Goal: Task Accomplishment & Management: Complete application form

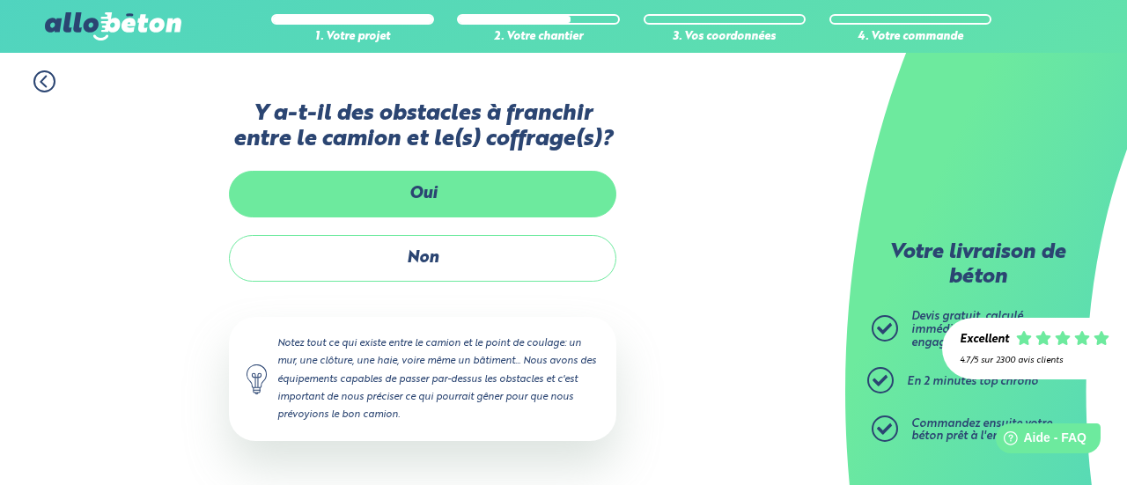
click at [426, 203] on label "Oui" at bounding box center [423, 194] width 388 height 47
click at [0, 0] on input "Oui" at bounding box center [0, 0] width 0 height 0
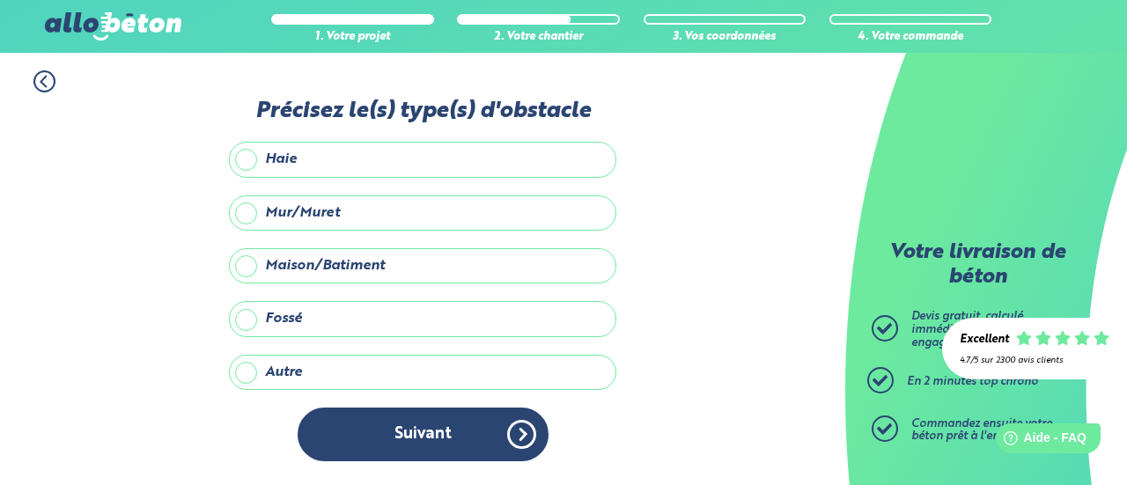
click at [250, 367] on label "Autre" at bounding box center [423, 372] width 388 height 35
click at [0, 0] on input "Autre" at bounding box center [0, 0] width 0 height 0
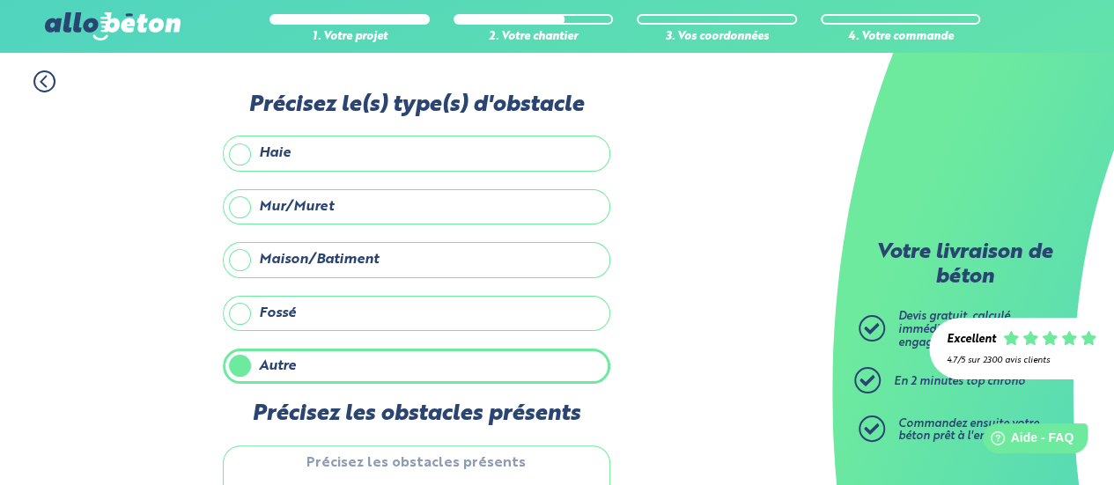
scroll to position [137, 0]
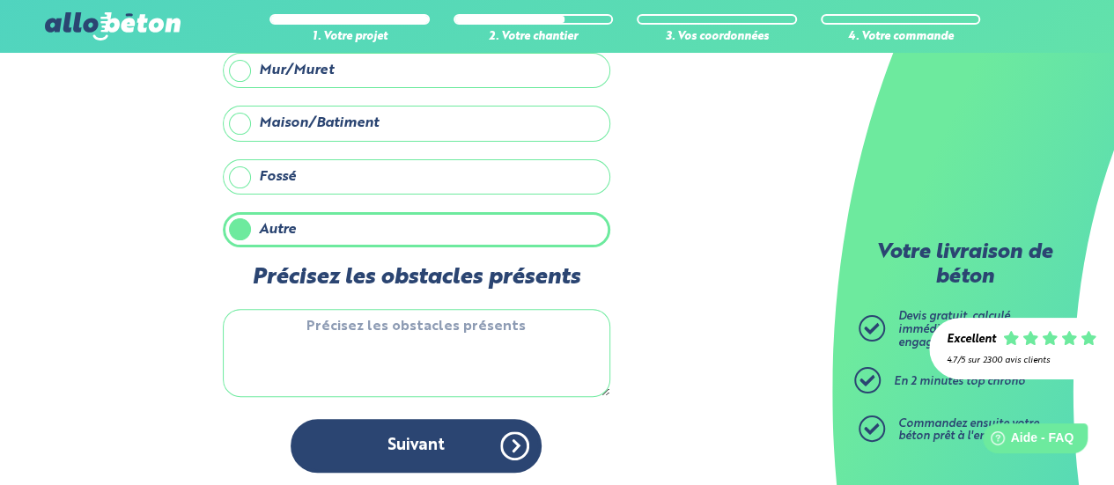
click at [331, 351] on textarea "Précisez les obstacles présents" at bounding box center [417, 353] width 388 height 88
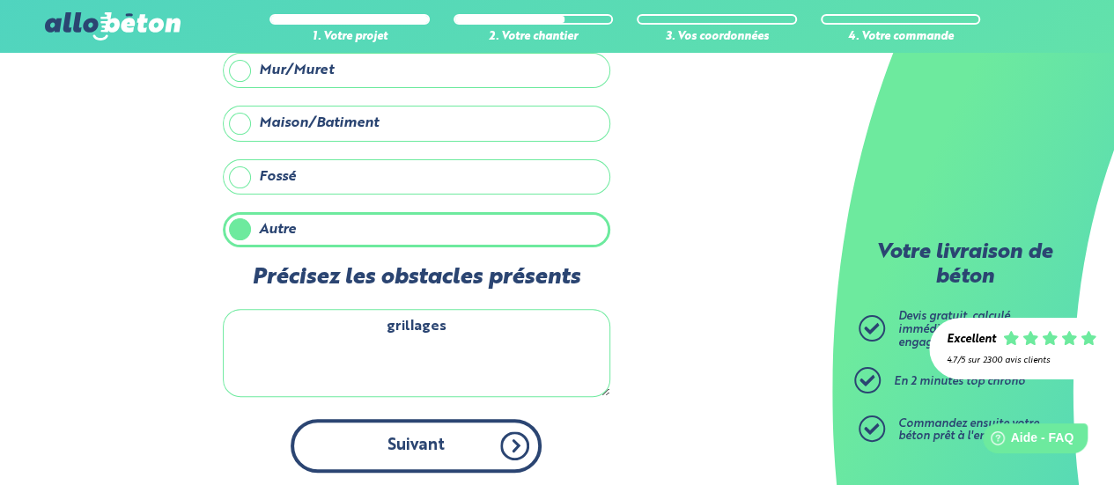
type textarea "grillages"
click at [426, 445] on button "Suivant" at bounding box center [416, 446] width 251 height 54
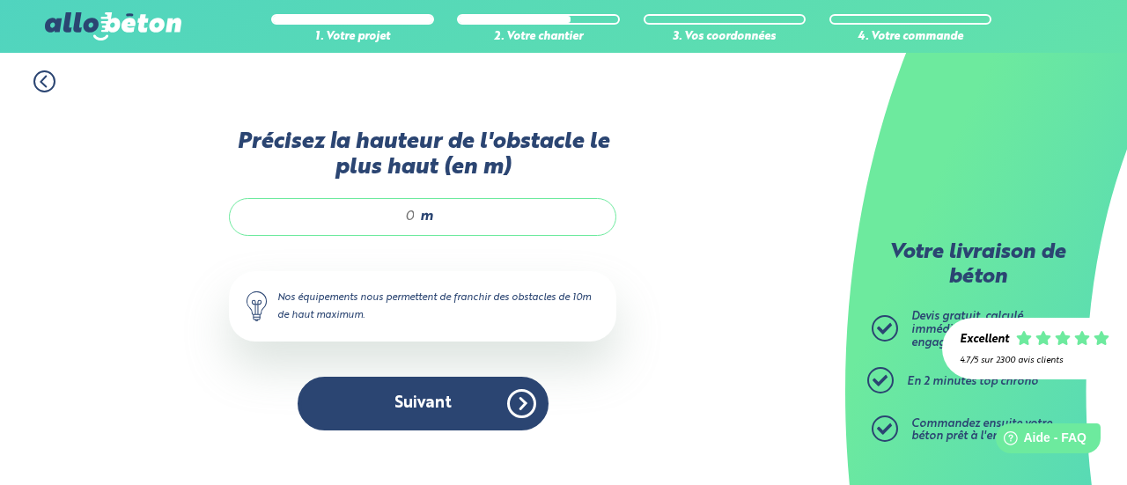
click at [414, 219] on input "Précisez la hauteur de l'obstacle le plus haut (en m)" at bounding box center [331, 217] width 168 height 18
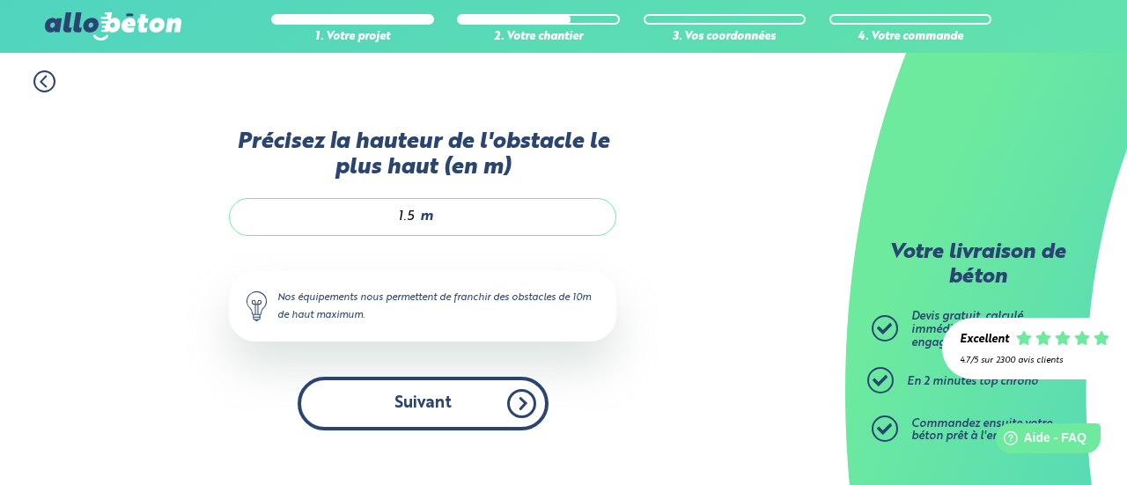
type input "1.5"
click at [428, 421] on button "Suivant" at bounding box center [423, 404] width 251 height 54
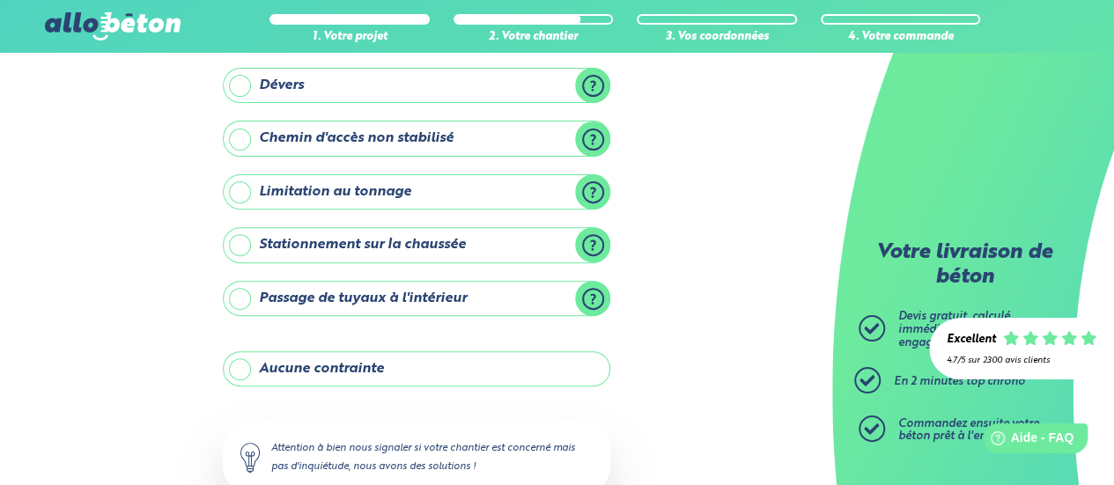
scroll to position [264, 0]
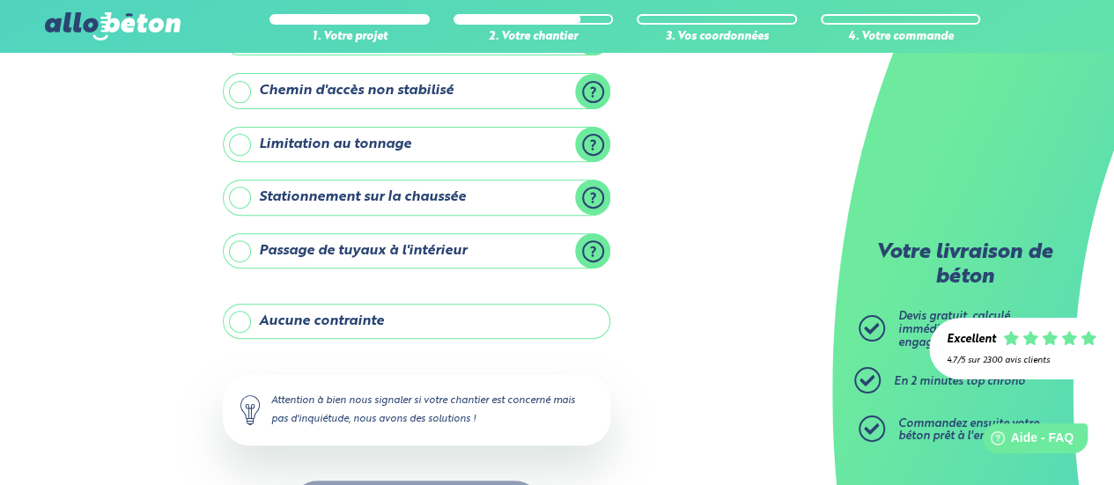
click at [393, 320] on label "Aucune contrainte" at bounding box center [417, 321] width 388 height 35
click at [0, 0] on input "Aucune contrainte" at bounding box center [0, 0] width 0 height 0
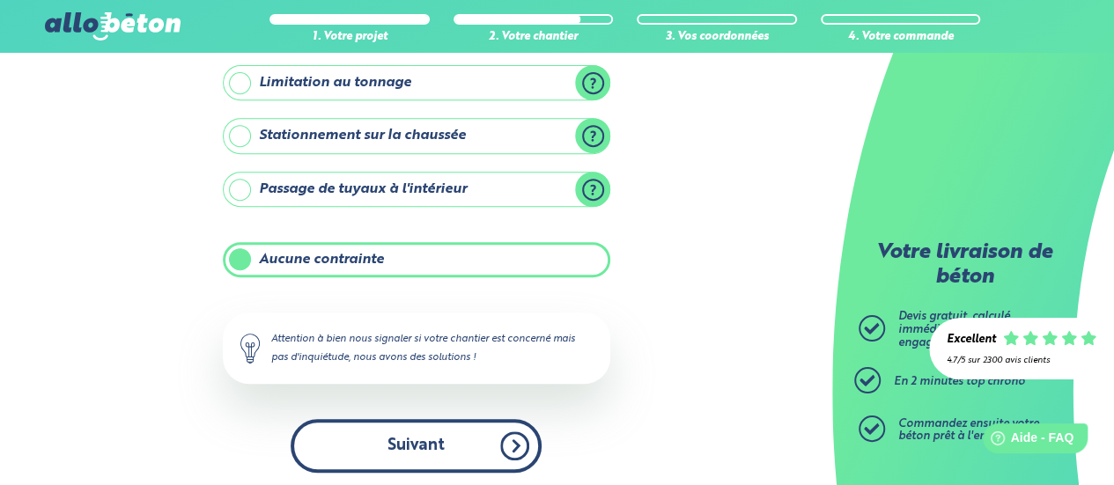
click at [407, 442] on button "Suivant" at bounding box center [416, 446] width 251 height 54
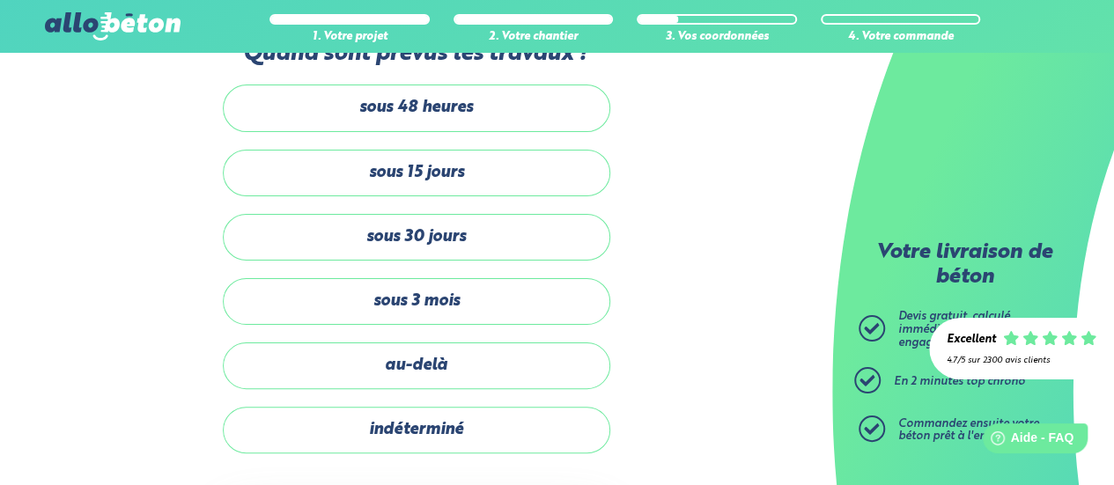
scroll to position [88, 0]
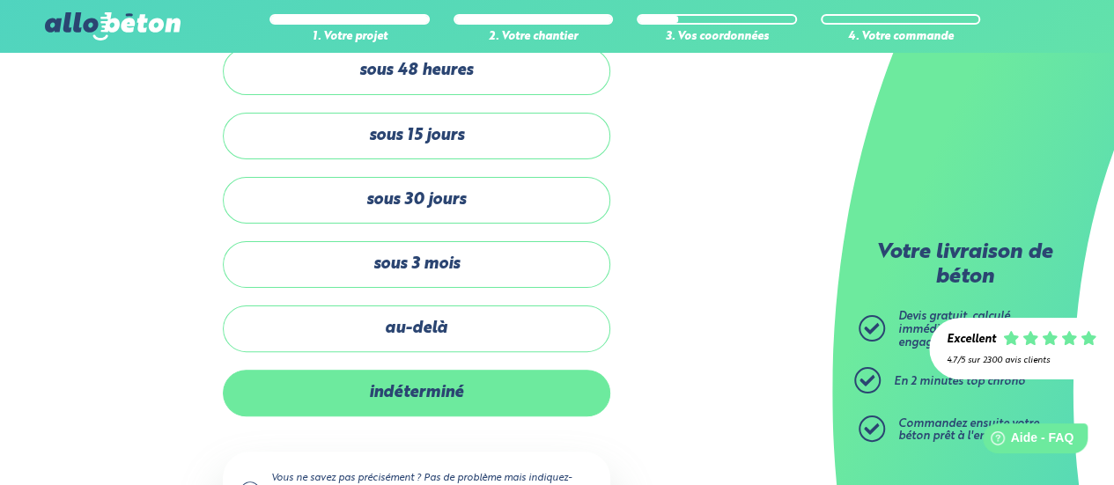
click at [406, 394] on label "indéterminé" at bounding box center [417, 393] width 388 height 47
click at [0, 0] on input "indéterminé" at bounding box center [0, 0] width 0 height 0
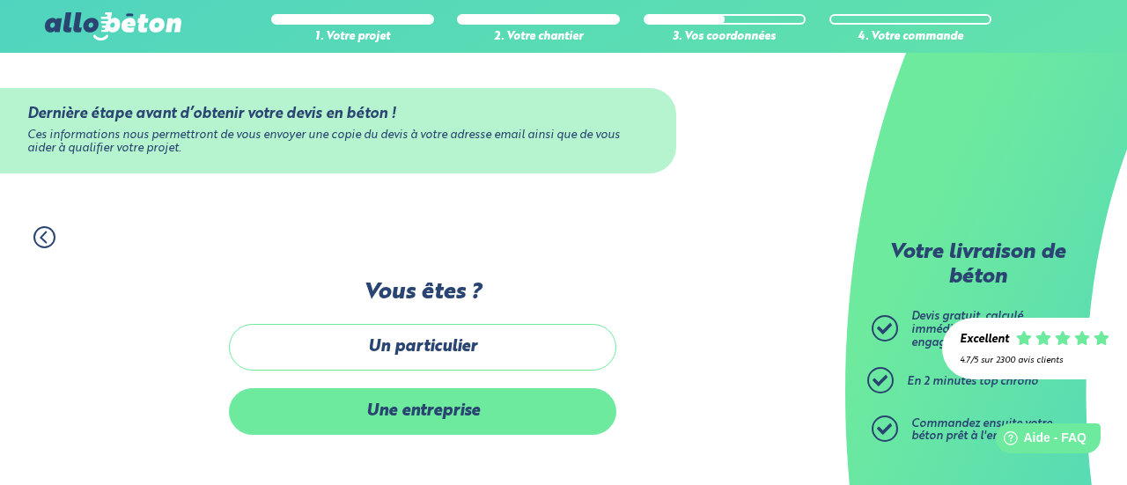
click at [407, 409] on label "Une entreprise" at bounding box center [423, 411] width 388 height 47
click at [0, 0] on input "Une entreprise" at bounding box center [0, 0] width 0 height 0
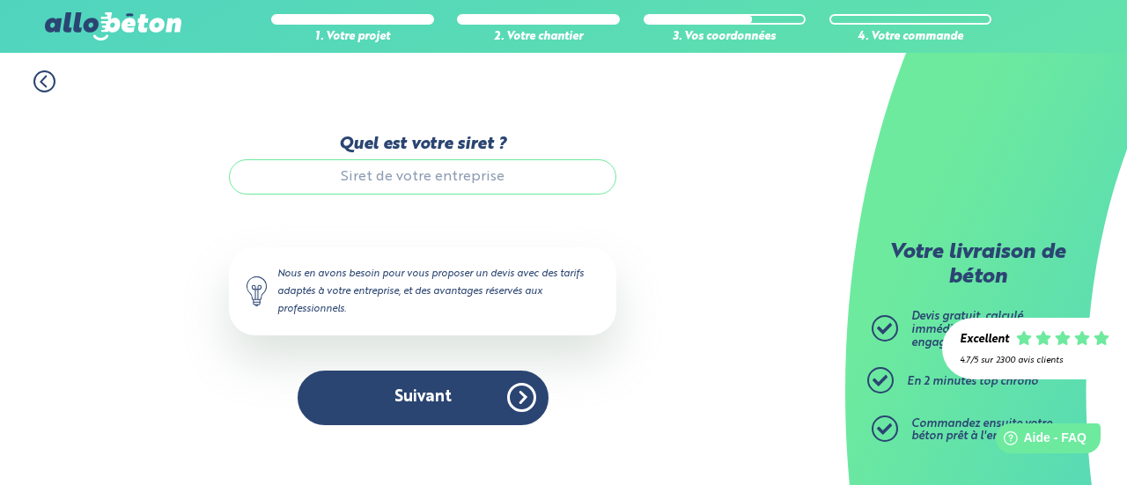
click at [359, 177] on input "Quel est votre siret ?" at bounding box center [423, 176] width 388 height 35
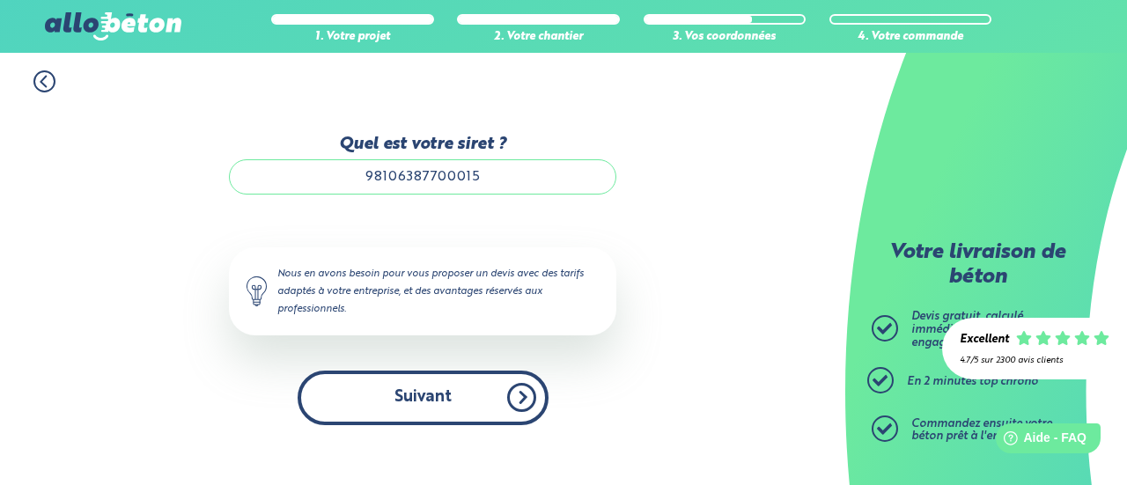
click at [450, 397] on button "Suivant" at bounding box center [423, 398] width 251 height 54
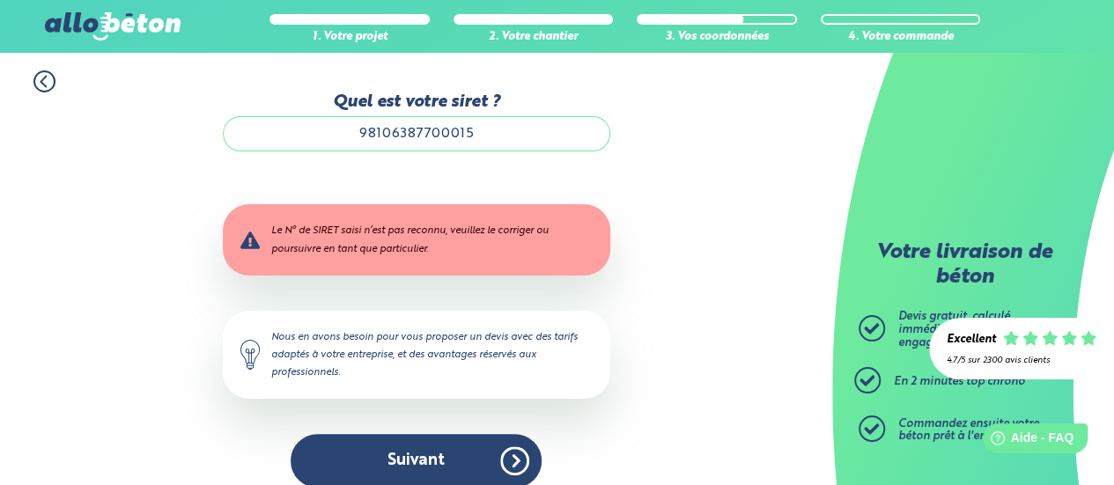
click at [379, 138] on input "98106387700015" at bounding box center [417, 133] width 388 height 35
click at [537, 140] on input "98106387700015" at bounding box center [417, 133] width 388 height 35
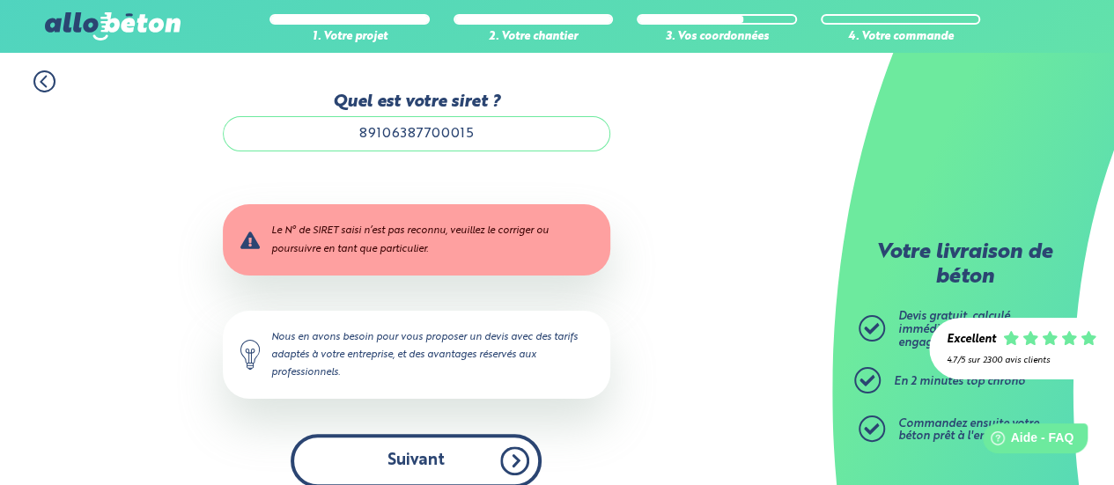
type input "89106387700015"
click at [438, 450] on button "Suivant" at bounding box center [416, 461] width 251 height 54
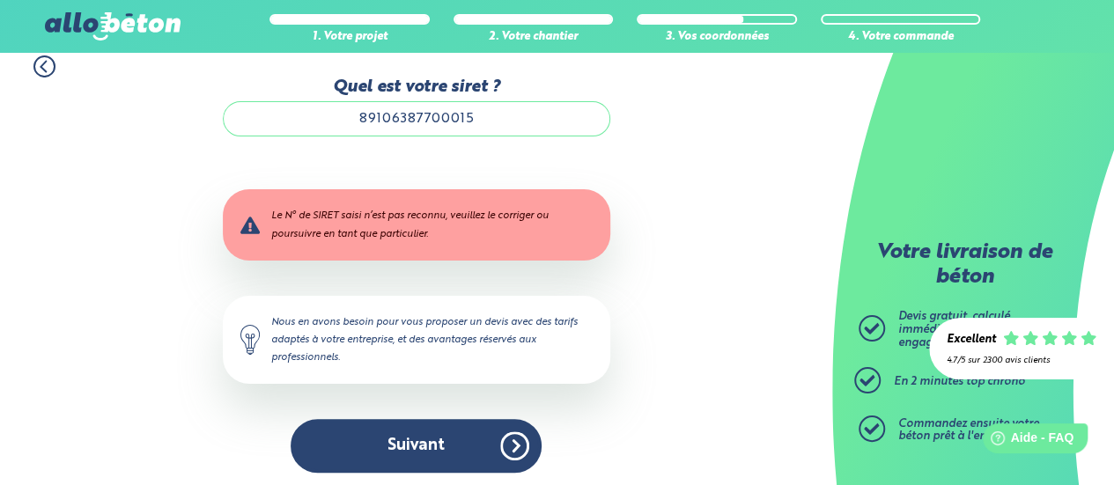
scroll to position [19, 0]
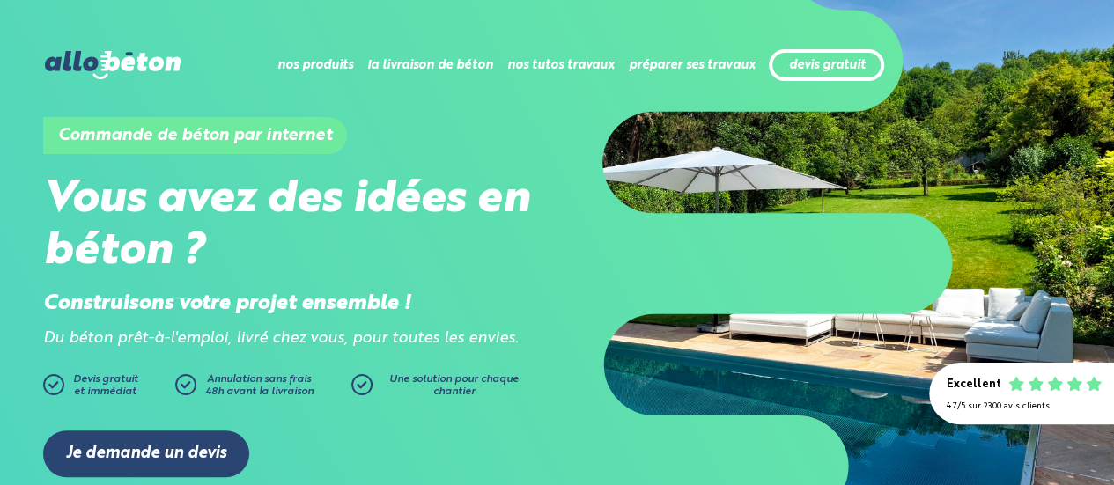
click at [831, 66] on link "devis gratuit" at bounding box center [826, 65] width 77 height 15
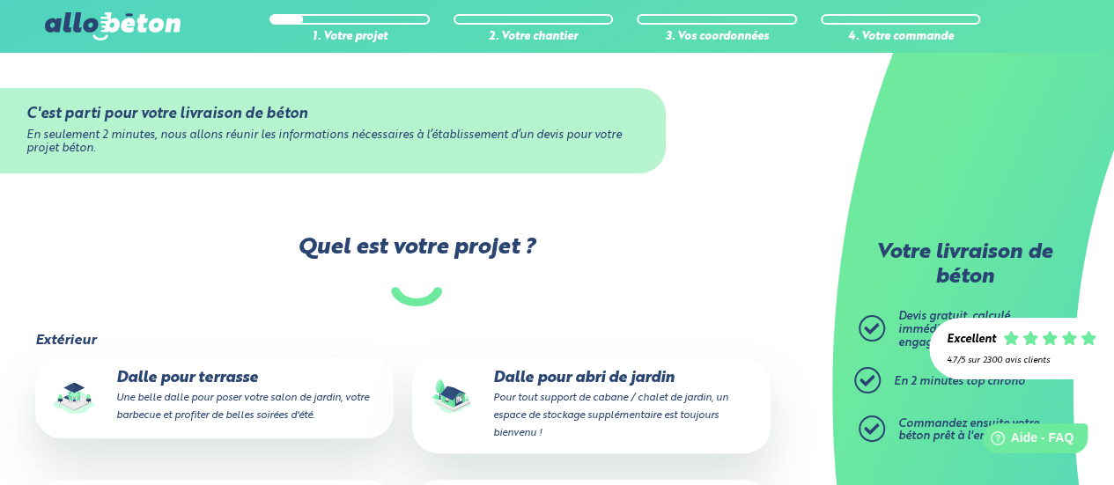
click at [276, 418] on small "Une belle dalle pour poser votre salon de jardin, votre barbecue et profiter de…" at bounding box center [242, 407] width 253 height 28
click at [0, 0] on input "Dalle pour terrasse Une belle dalle pour poser votre salon de jardin, votre bar…" at bounding box center [0, 0] width 0 height 0
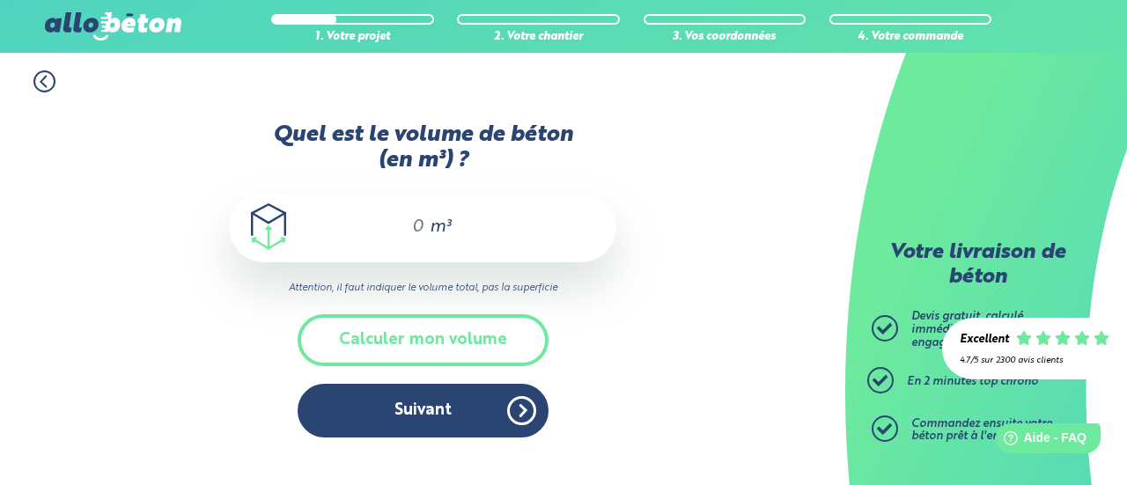
click at [423, 231] on input "Quel est le volume de béton (en m³) ?" at bounding box center [410, 227] width 30 height 21
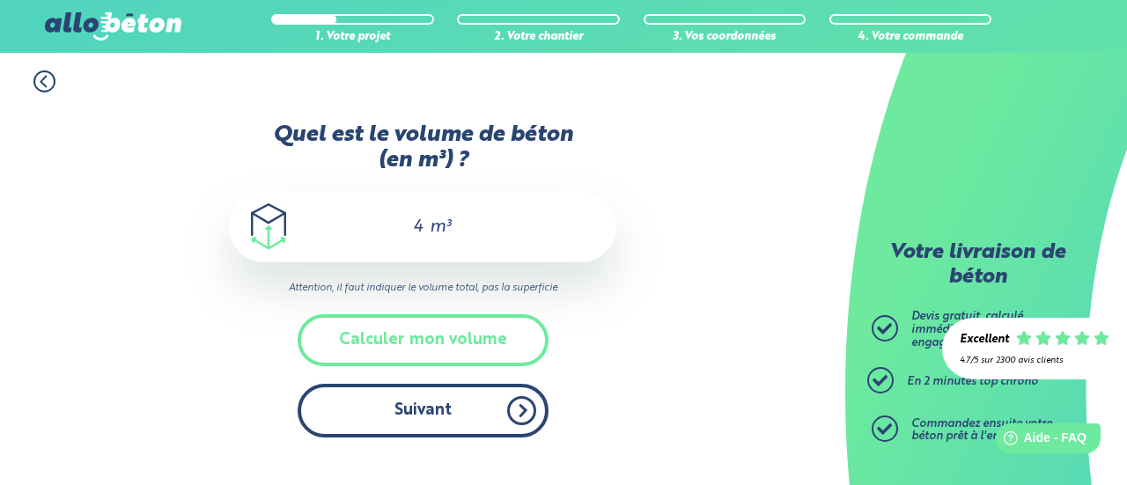
type input "4"
click at [403, 417] on button "Suivant" at bounding box center [423, 411] width 251 height 54
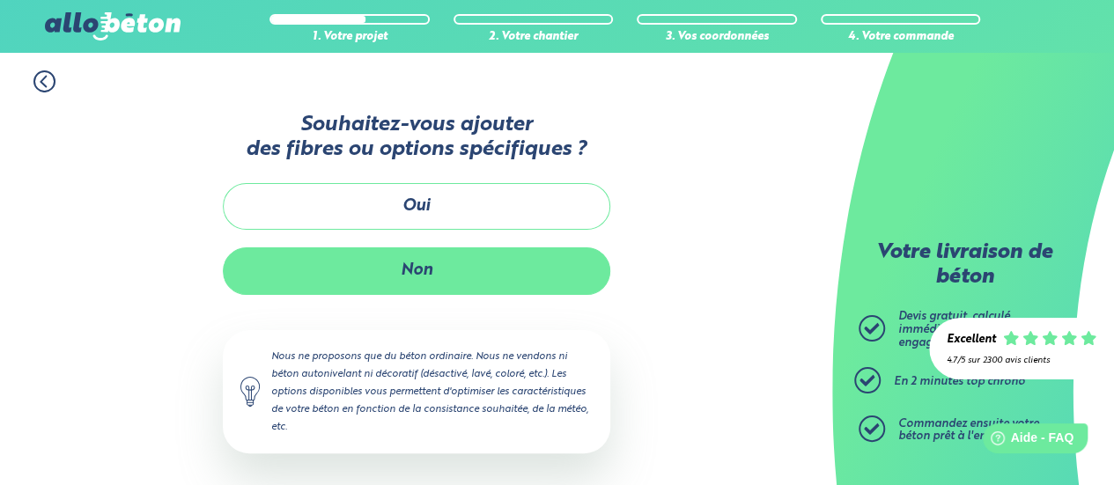
click at [402, 270] on button "Non" at bounding box center [417, 270] width 388 height 47
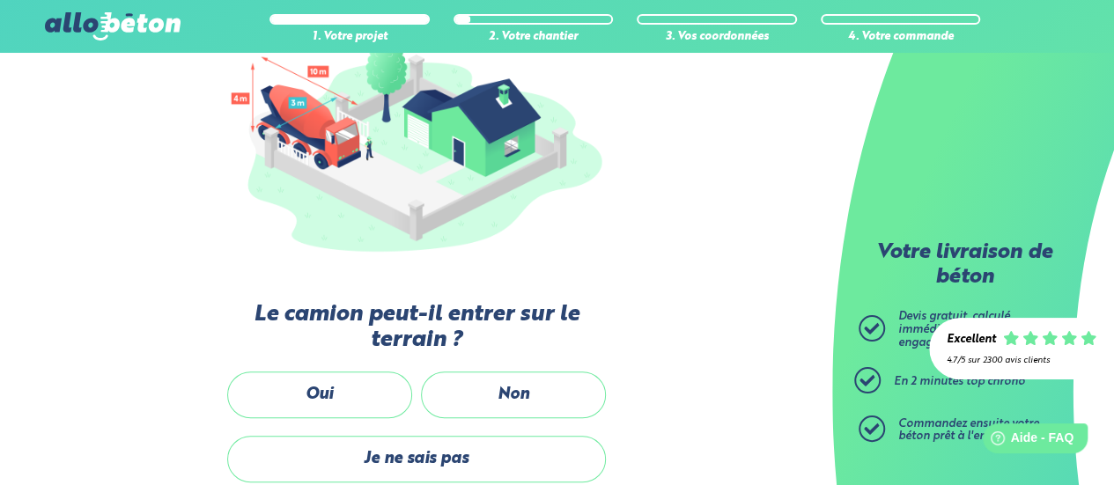
scroll to position [264, 0]
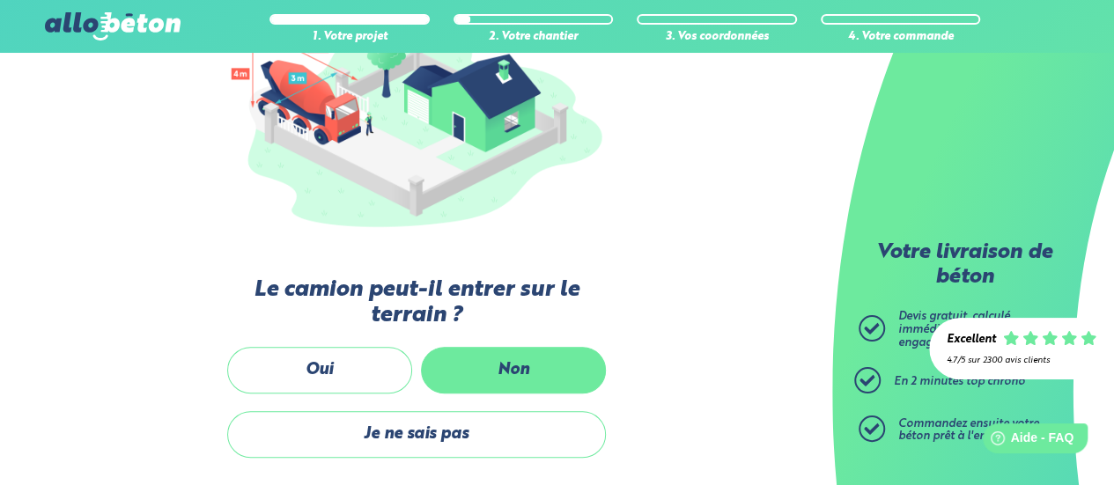
click at [517, 366] on label "Non" at bounding box center [513, 370] width 185 height 47
click at [0, 0] on input "Non" at bounding box center [0, 0] width 0 height 0
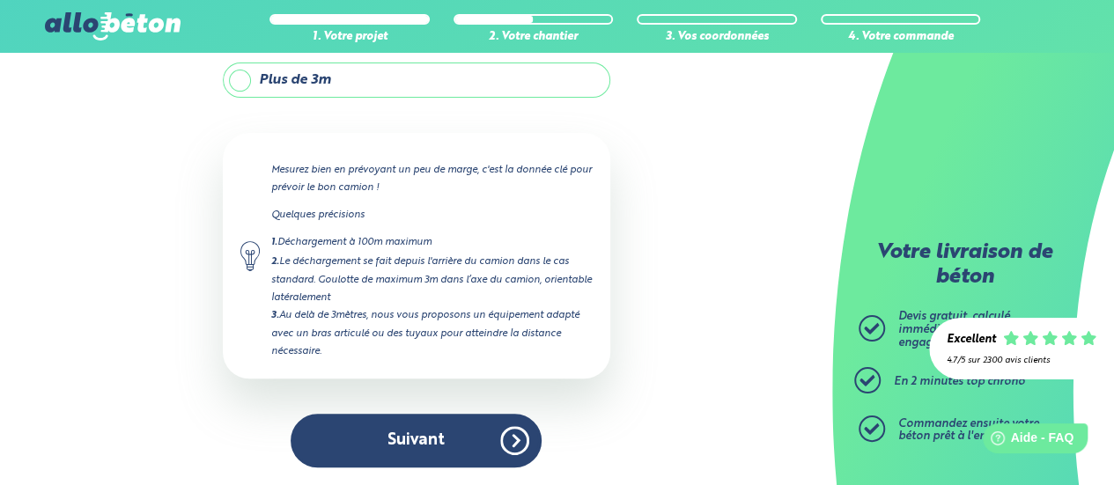
scroll to position [226, 0]
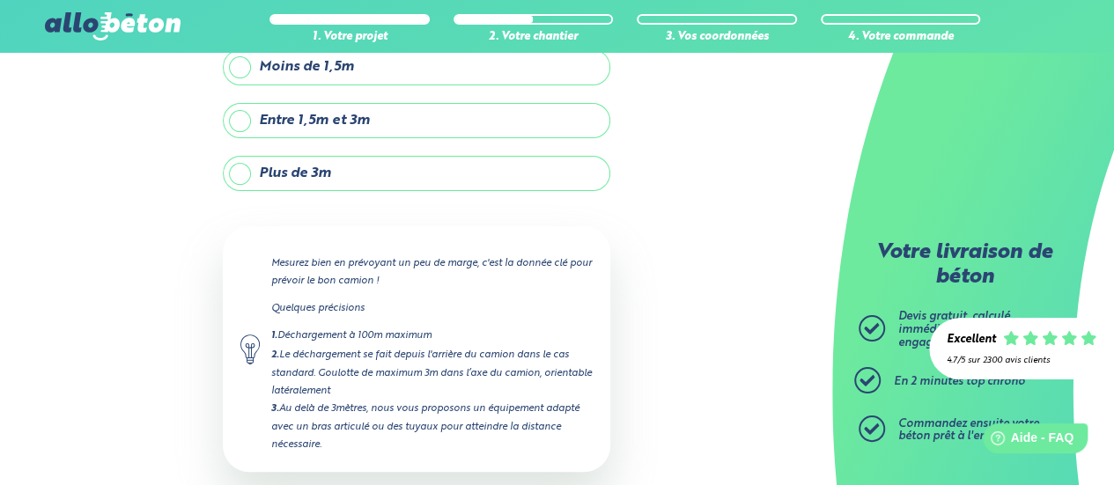
click at [239, 174] on label "Plus de 3m" at bounding box center [417, 173] width 388 height 35
click at [0, 0] on input "Plus de 3m" at bounding box center [0, 0] width 0 height 0
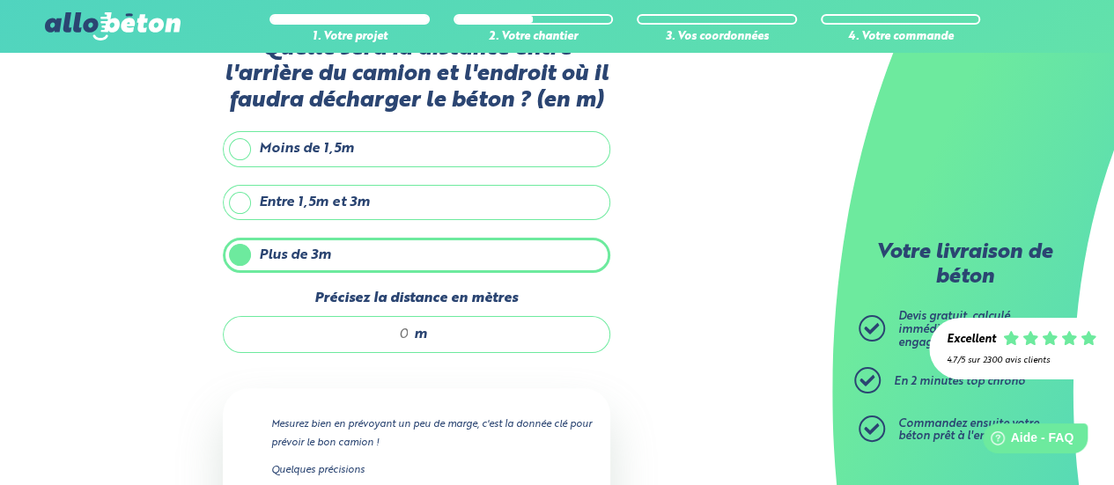
scroll to position [41, 0]
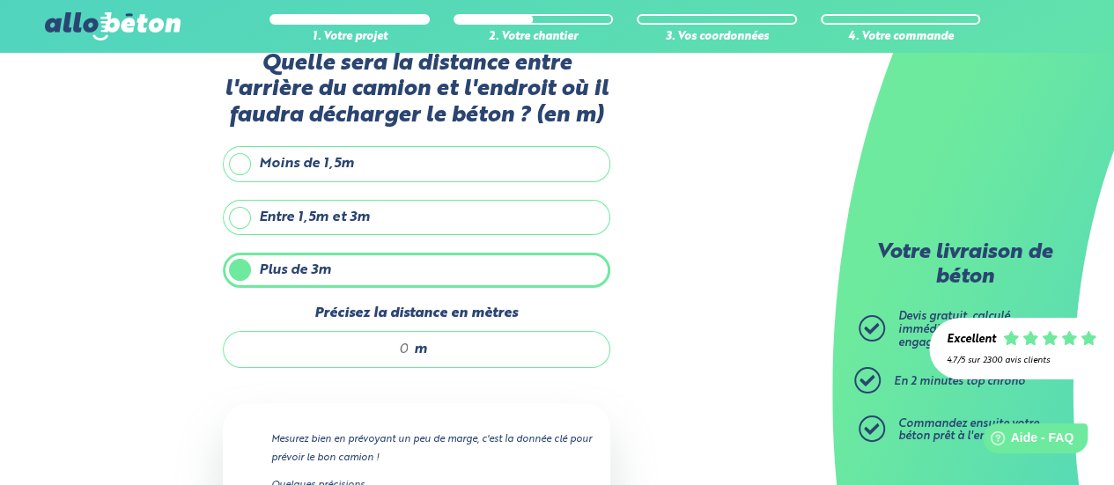
click at [407, 351] on input "Précisez la distance en mètres" at bounding box center [325, 350] width 168 height 18
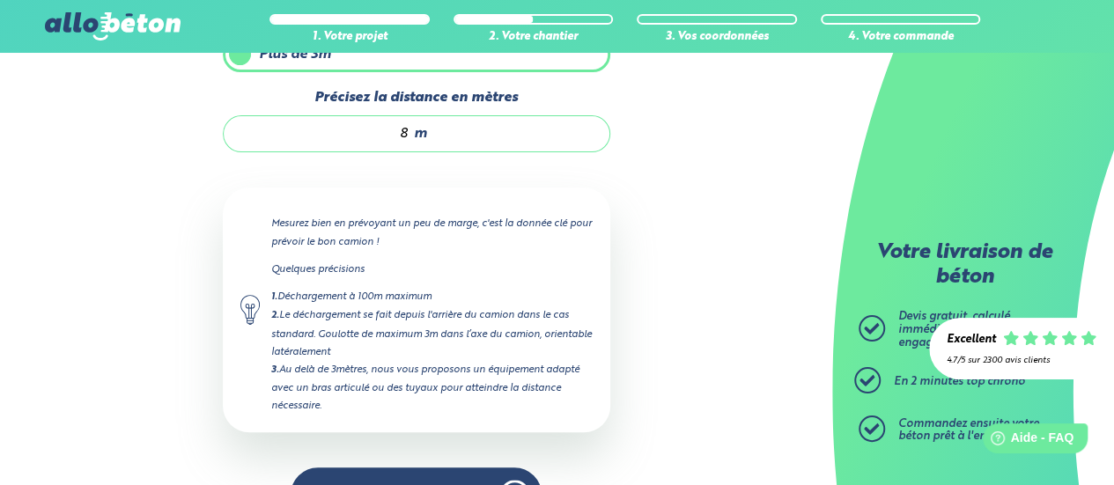
scroll to position [306, 0]
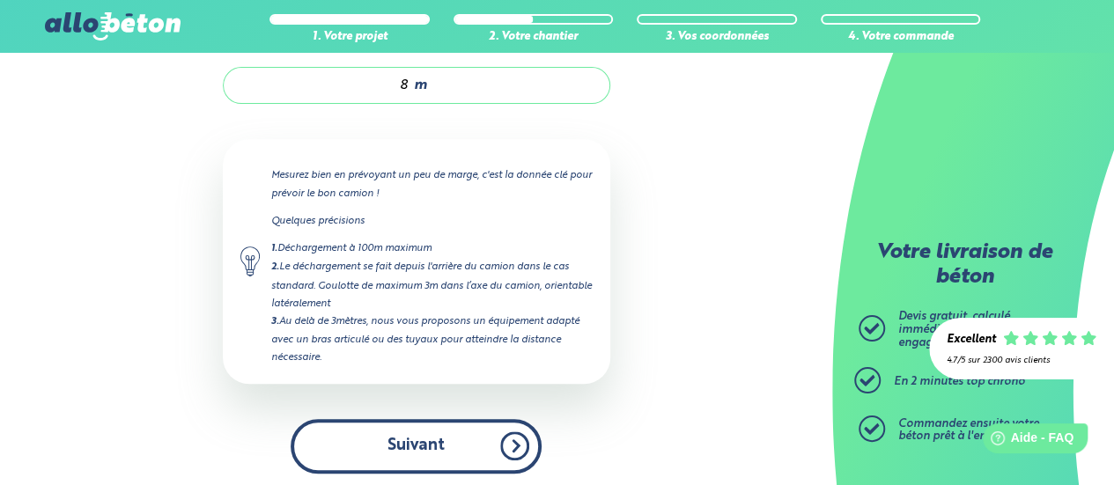
type input "8"
click at [433, 447] on button "Suivant" at bounding box center [416, 446] width 251 height 54
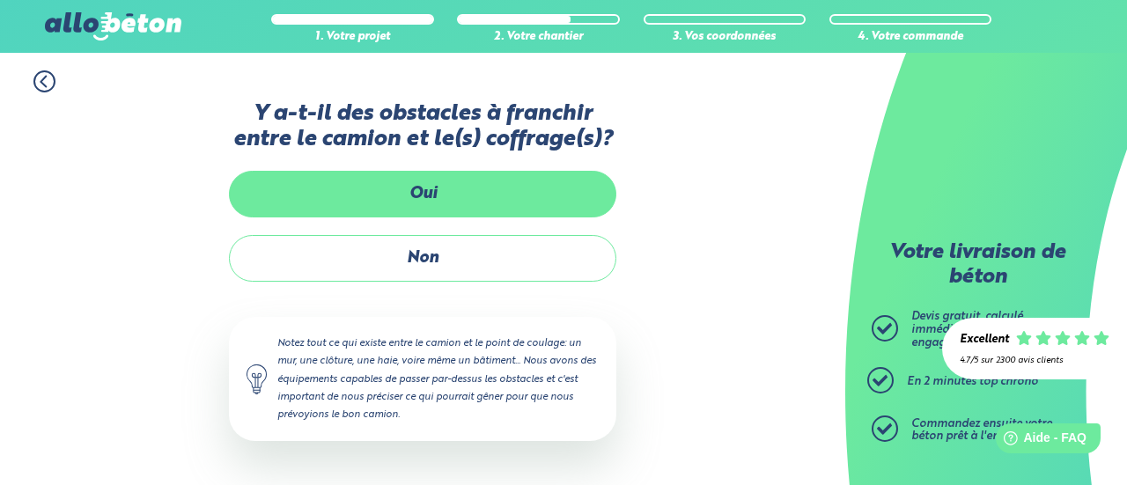
click at [433, 197] on label "Oui" at bounding box center [423, 194] width 388 height 47
click at [0, 0] on input "Oui" at bounding box center [0, 0] width 0 height 0
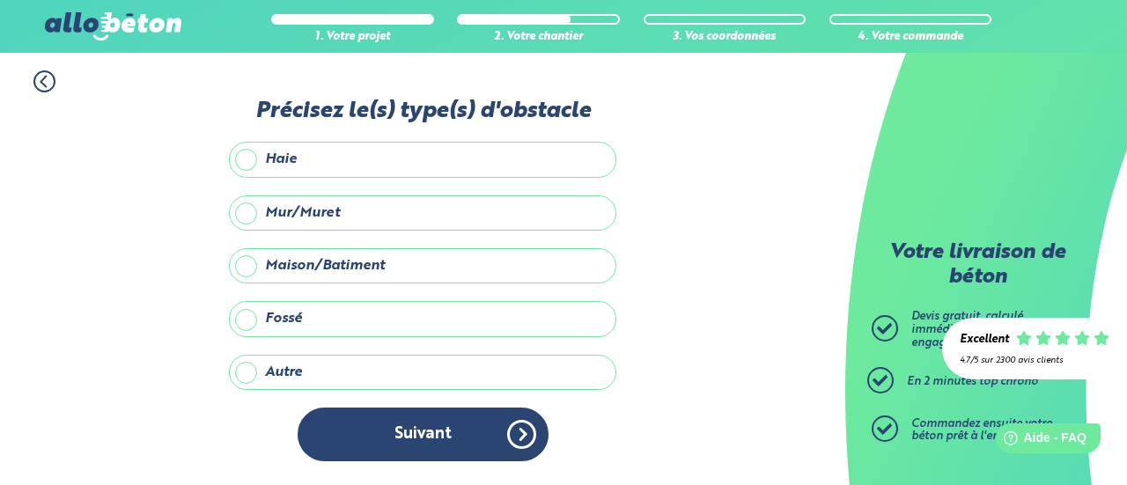
click at [283, 367] on label "Autre" at bounding box center [423, 372] width 388 height 35
click at [0, 0] on input "Autre" at bounding box center [0, 0] width 0 height 0
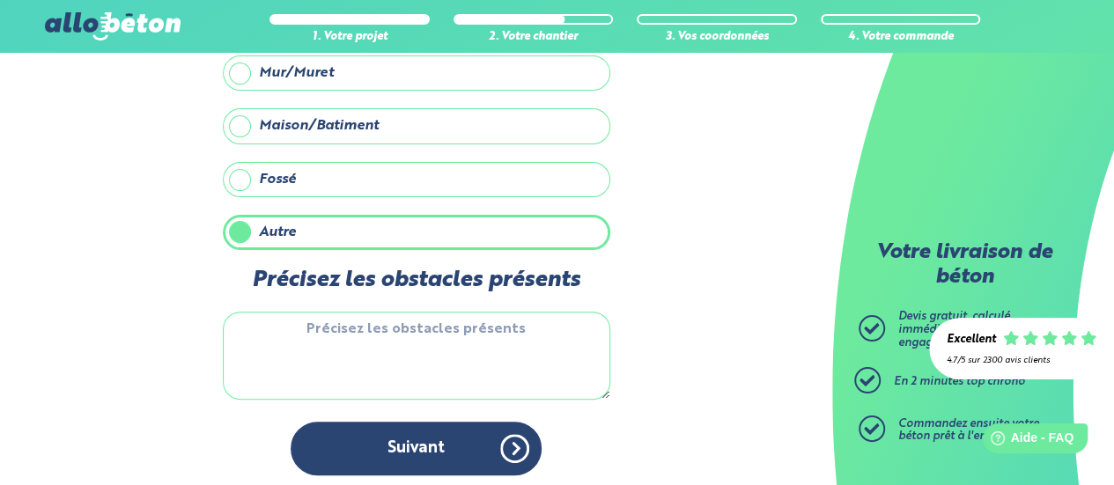
scroll to position [137, 0]
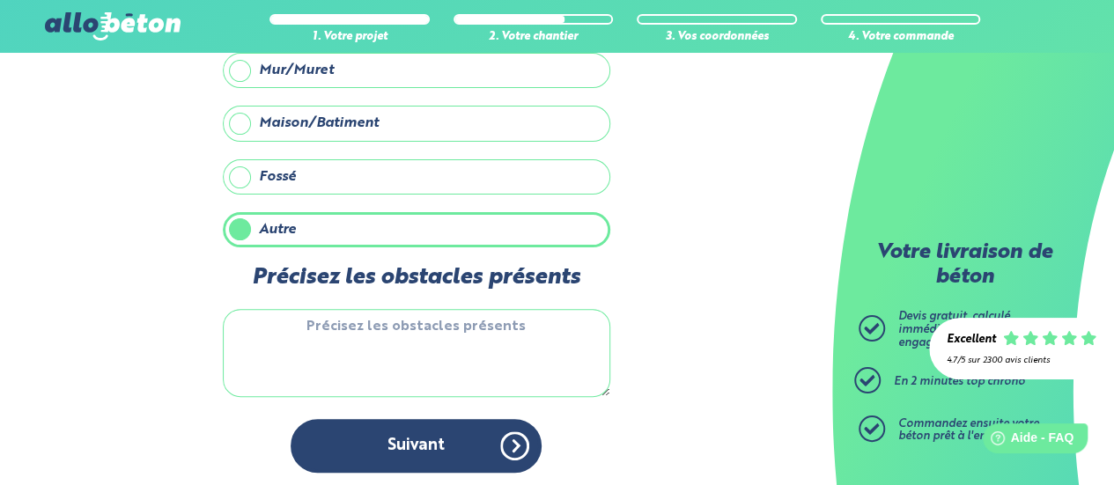
click at [307, 381] on textarea "Précisez les obstacles présents" at bounding box center [417, 353] width 388 height 88
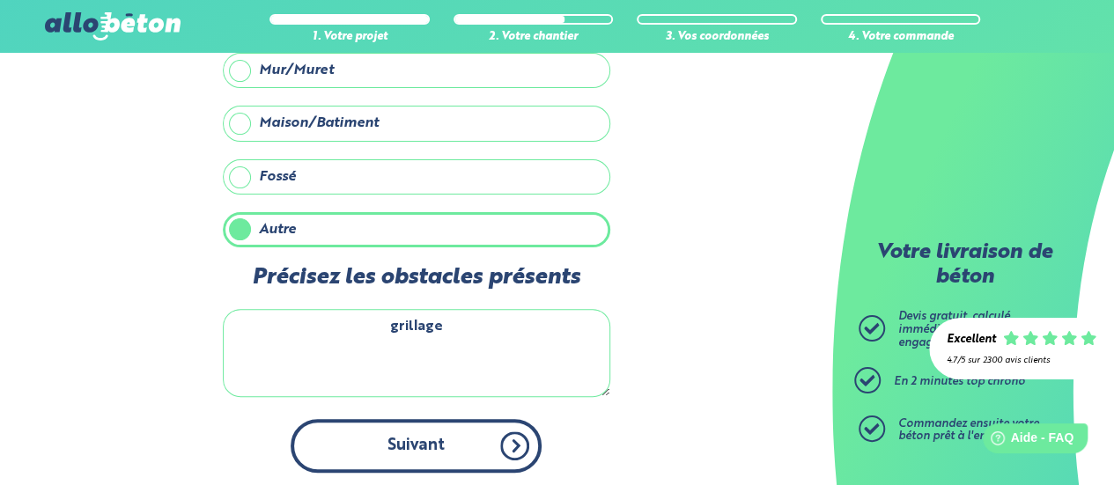
type textarea "grillage"
click at [428, 439] on button "Suivant" at bounding box center [416, 446] width 251 height 54
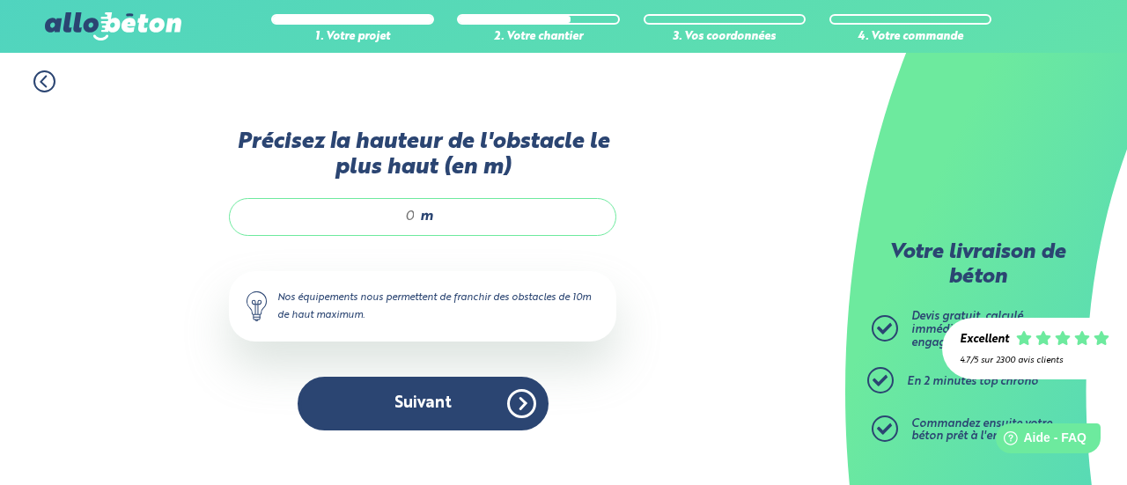
drag, startPoint x: 409, startPoint y: 209, endPoint x: 470, endPoint y: 233, distance: 66.4
click at [409, 209] on input "Précisez la hauteur de l'obstacle le plus haut (en m)" at bounding box center [331, 217] width 168 height 18
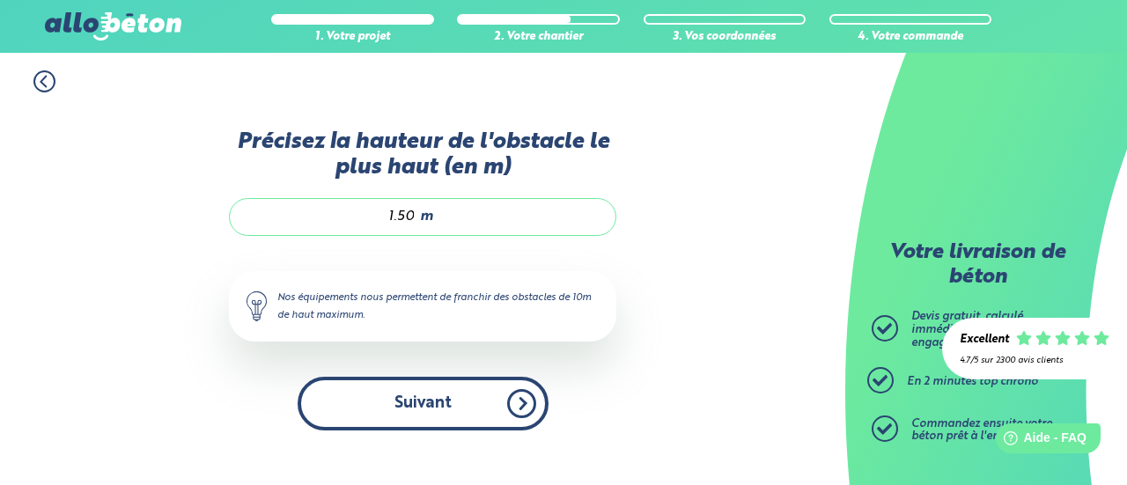
type input "1.50"
click at [446, 417] on button "Suivant" at bounding box center [423, 404] width 251 height 54
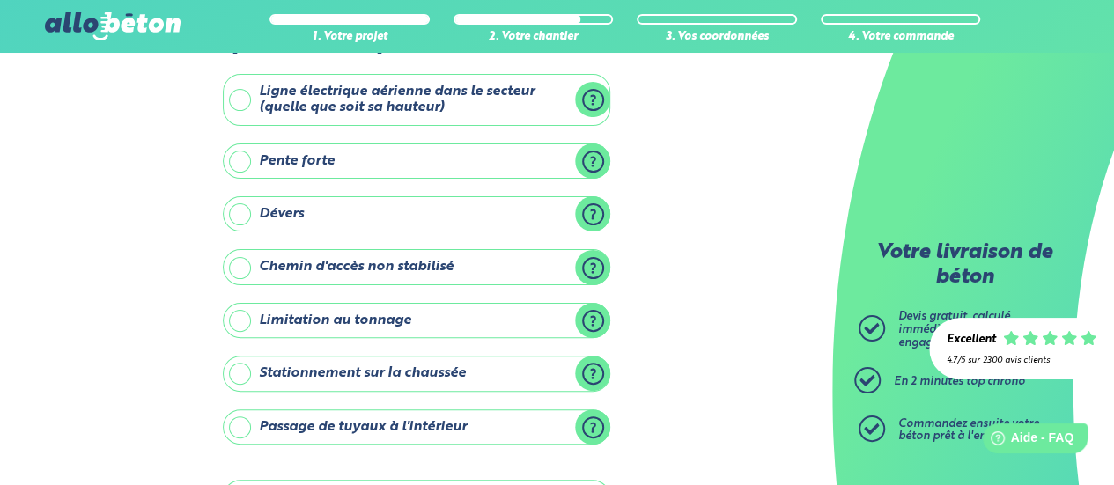
scroll to position [176, 0]
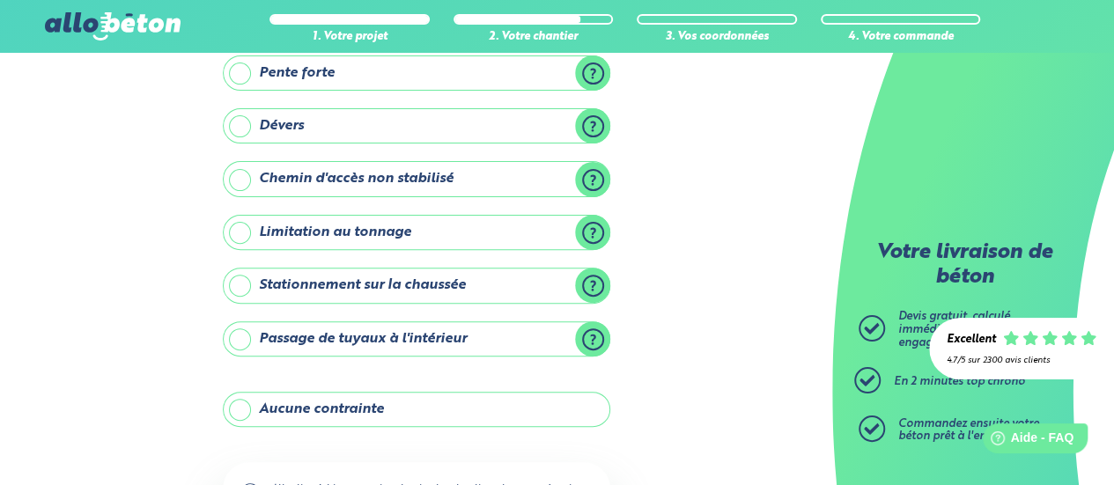
click at [294, 404] on label "Aucune contrainte" at bounding box center [417, 409] width 388 height 35
click at [0, 0] on input "Aucune contrainte" at bounding box center [0, 0] width 0 height 0
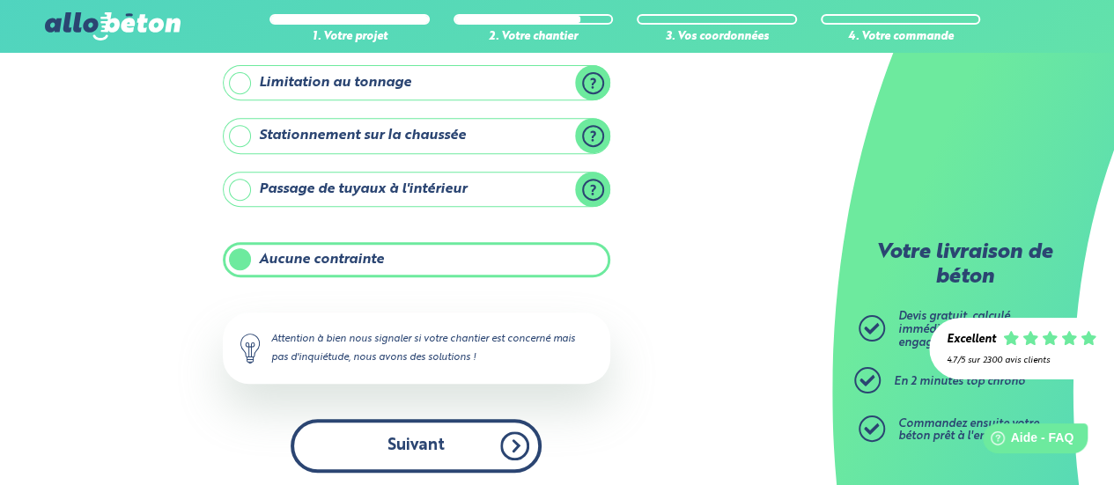
click at [361, 428] on button "Suivant" at bounding box center [416, 446] width 251 height 54
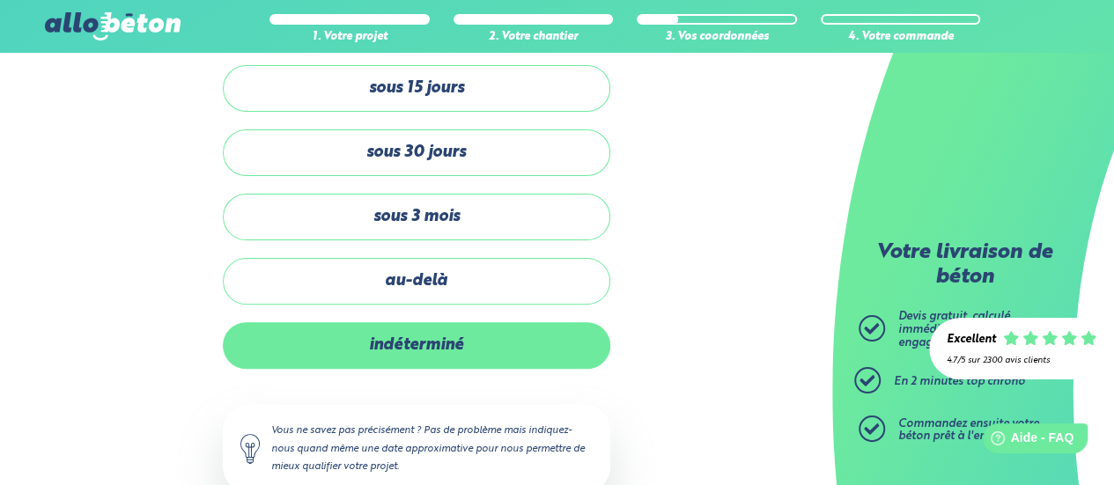
click at [390, 341] on label "indéterminé" at bounding box center [417, 345] width 388 height 47
click at [0, 0] on input "indéterminé" at bounding box center [0, 0] width 0 height 0
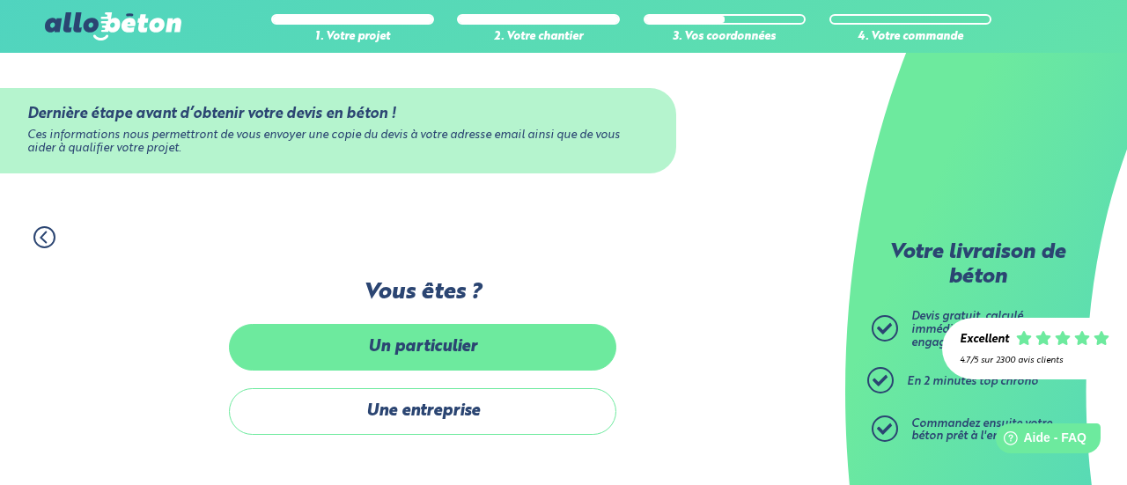
click at [402, 350] on label "Un particulier" at bounding box center [423, 347] width 388 height 47
click at [0, 0] on input "Un particulier" at bounding box center [0, 0] width 0 height 0
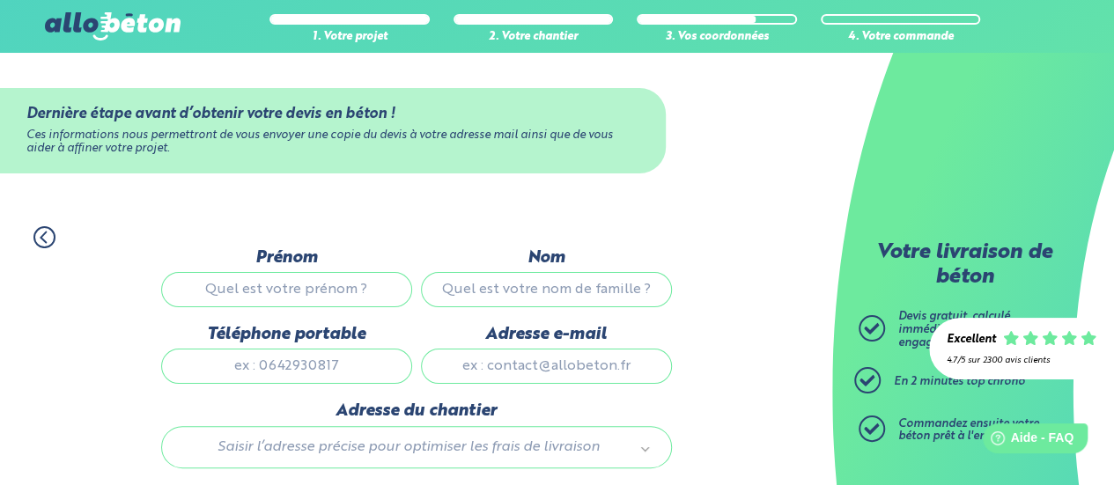
click at [335, 290] on input "Prénom" at bounding box center [286, 289] width 251 height 35
type input "c"
type input "frantz"
click at [522, 284] on input "Nom" at bounding box center [546, 289] width 251 height 35
type input "cornu"
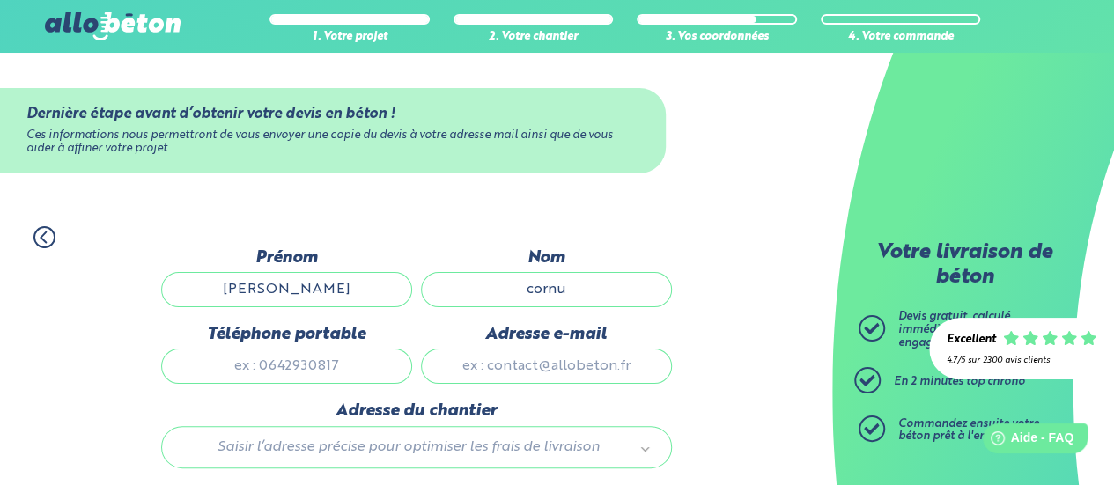
click at [256, 359] on input "Téléphone portable" at bounding box center [286, 366] width 251 height 35
type input "0679340984"
click at [498, 369] on input "Adresse e-mail" at bounding box center [546, 366] width 251 height 35
type input "fc.multiservice62@gmail.com"
type input "123 RUE DU RIETZ"
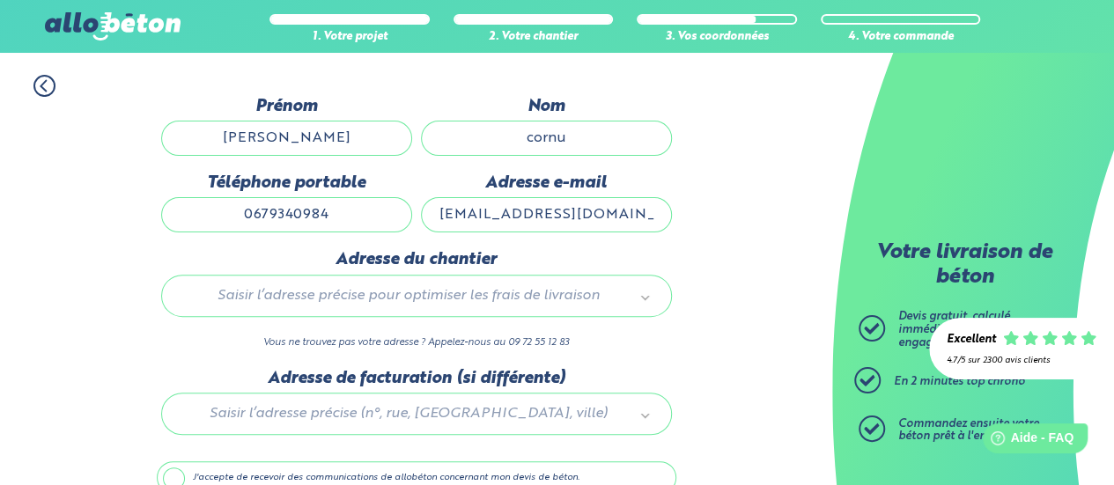
scroll to position [238, 0]
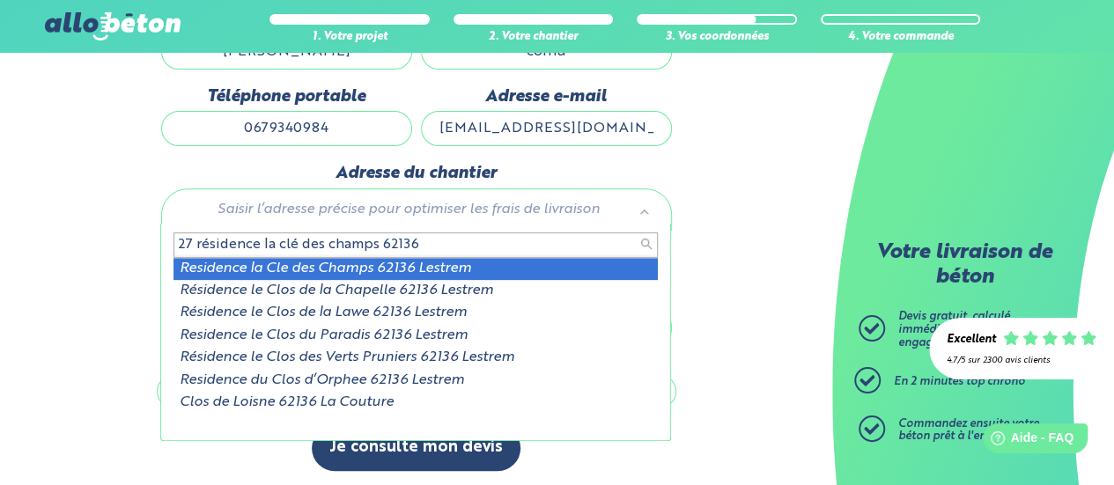
type input "27 résidence la clé des champs 62136"
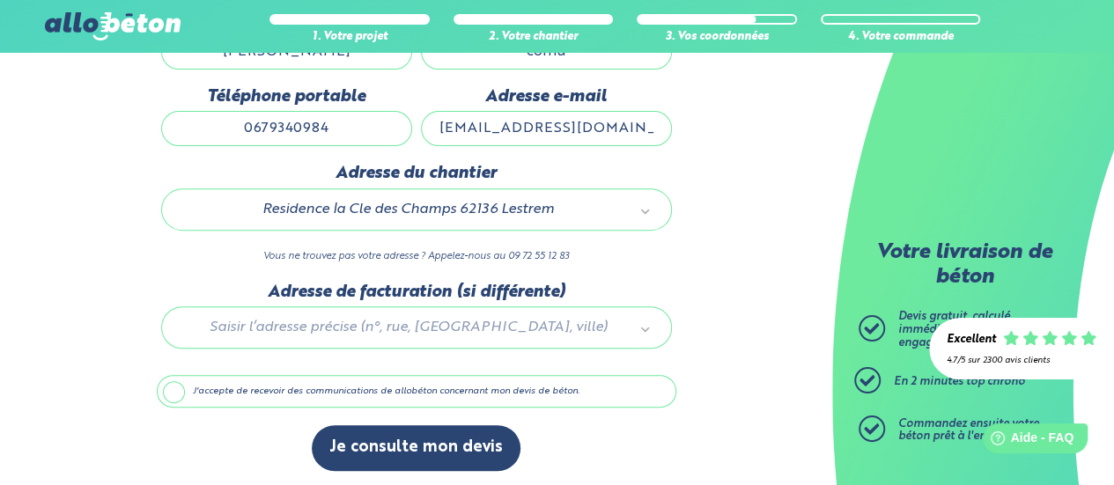
click at [320, 324] on div at bounding box center [417, 325] width 520 height 84
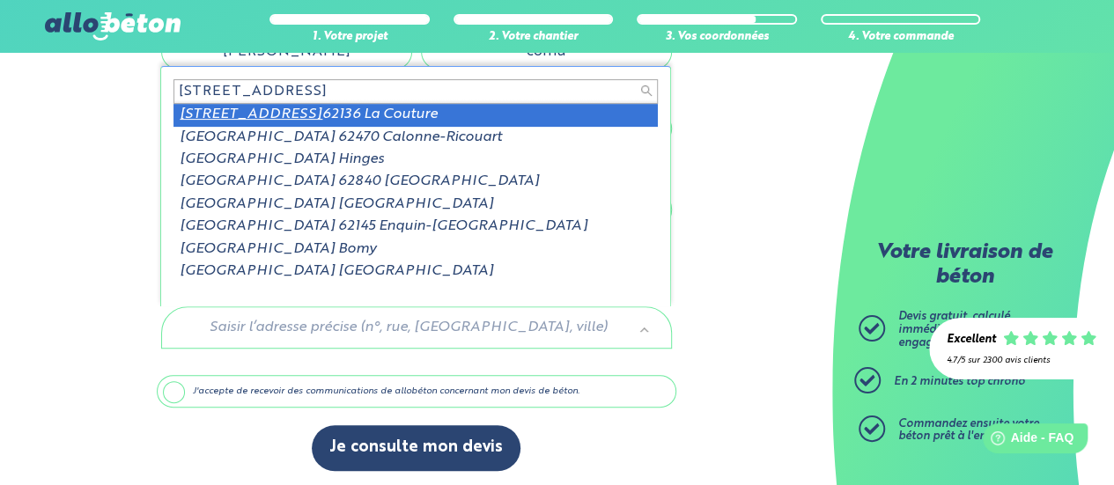
scroll to position [0, 0]
type input "123 rue du rietz"
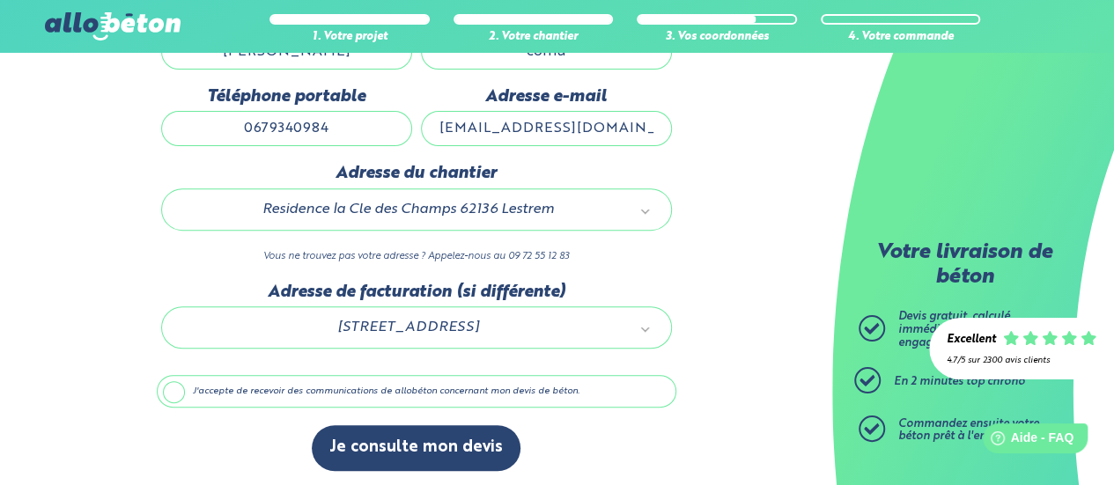
click at [173, 388] on label "J'accepte de recevoir des communications de allobéton concernant mon devis de b…" at bounding box center [417, 391] width 520 height 33
click at [0, 0] on input "J'accepte de recevoir des communications de allobéton concernant mon devis de b…" at bounding box center [0, 0] width 0 height 0
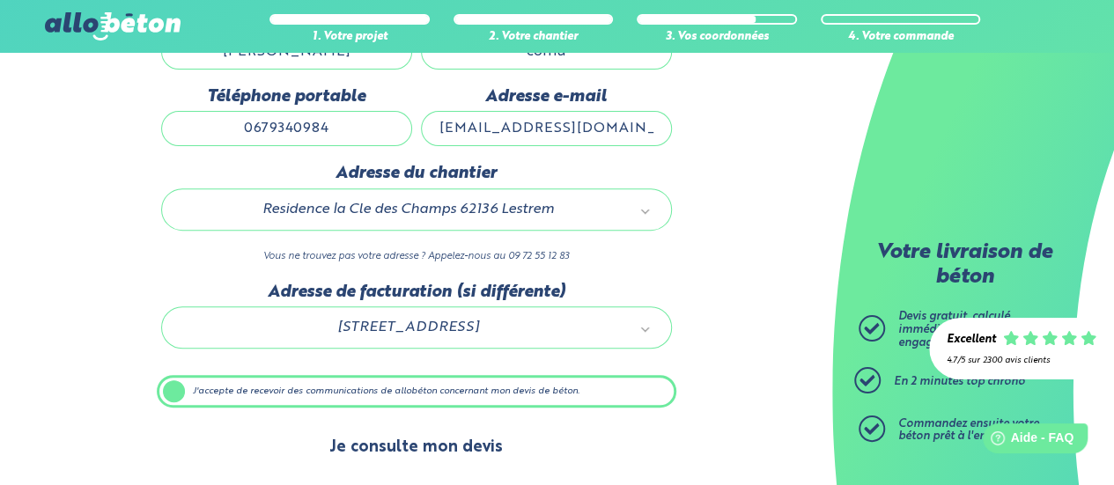
click at [430, 447] on button "Je consulte mon devis" at bounding box center [416, 447] width 209 height 45
